Goal: Task Accomplishment & Management: Manage account settings

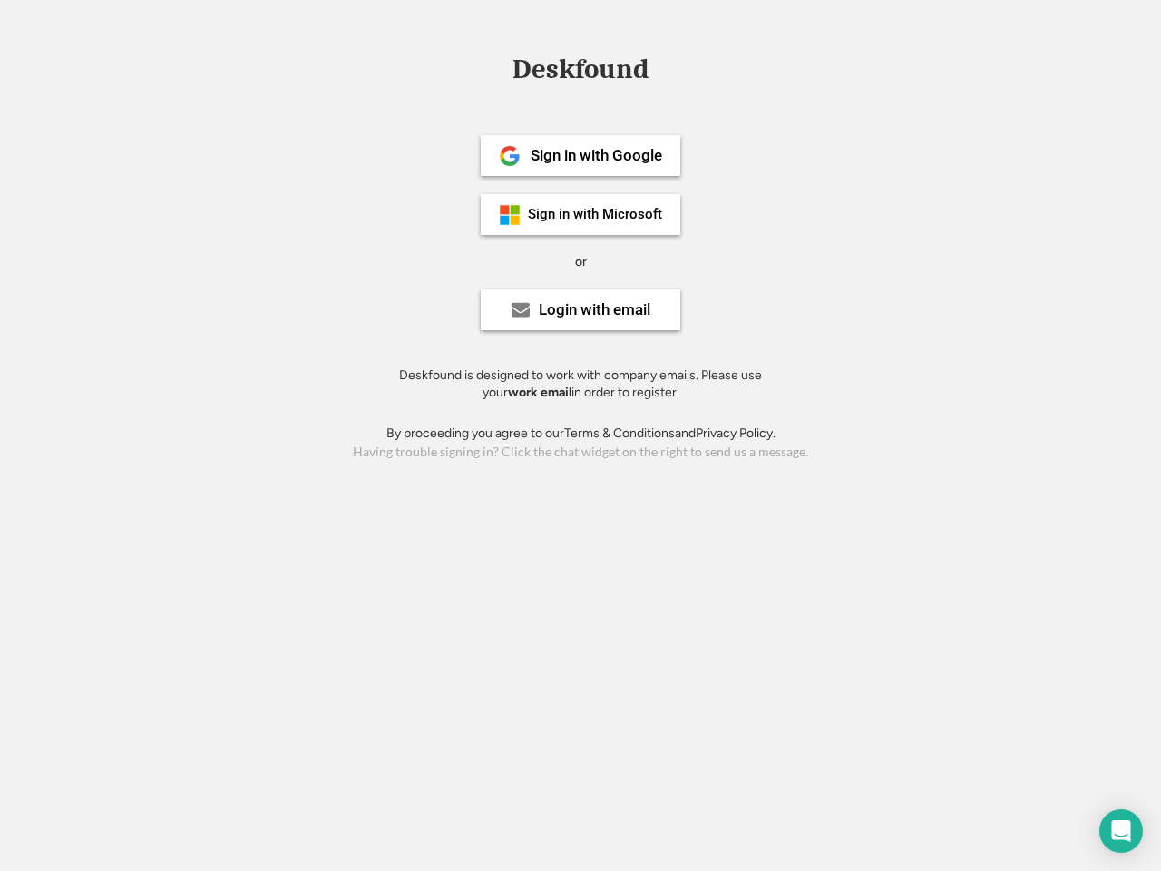
click at [580, 259] on div "or" at bounding box center [581, 262] width 12 height 18
click at [580, 73] on div "Deskfound" at bounding box center [580, 69] width 154 height 28
click at [496, 68] on div "Deskfound" at bounding box center [580, 72] width 1161 height 34
click at [580, 73] on div "Deskfound" at bounding box center [580, 69] width 154 height 28
click at [580, 261] on div "or" at bounding box center [581, 262] width 12 height 18
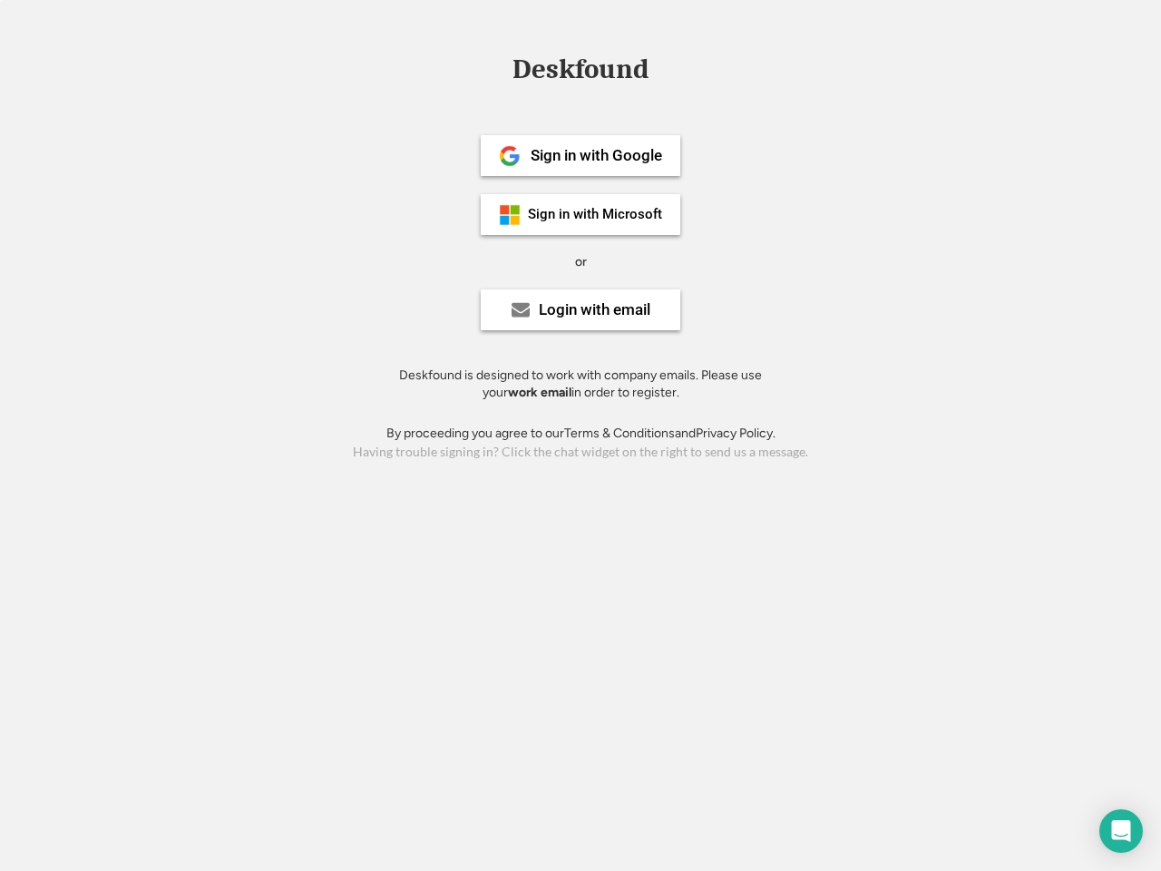
click at [580, 155] on div "Sign in with Google" at bounding box center [596, 155] width 131 height 15
click at [596, 155] on div "Sign in with Google" at bounding box center [596, 155] width 131 height 15
click at [510, 156] on img at bounding box center [510, 156] width 22 height 22
click at [580, 214] on div "Sign in with Microsoft" at bounding box center [595, 215] width 134 height 14
click at [596, 214] on div "Sign in with Microsoft" at bounding box center [595, 215] width 134 height 14
